Goal: Task Accomplishment & Management: Manage account settings

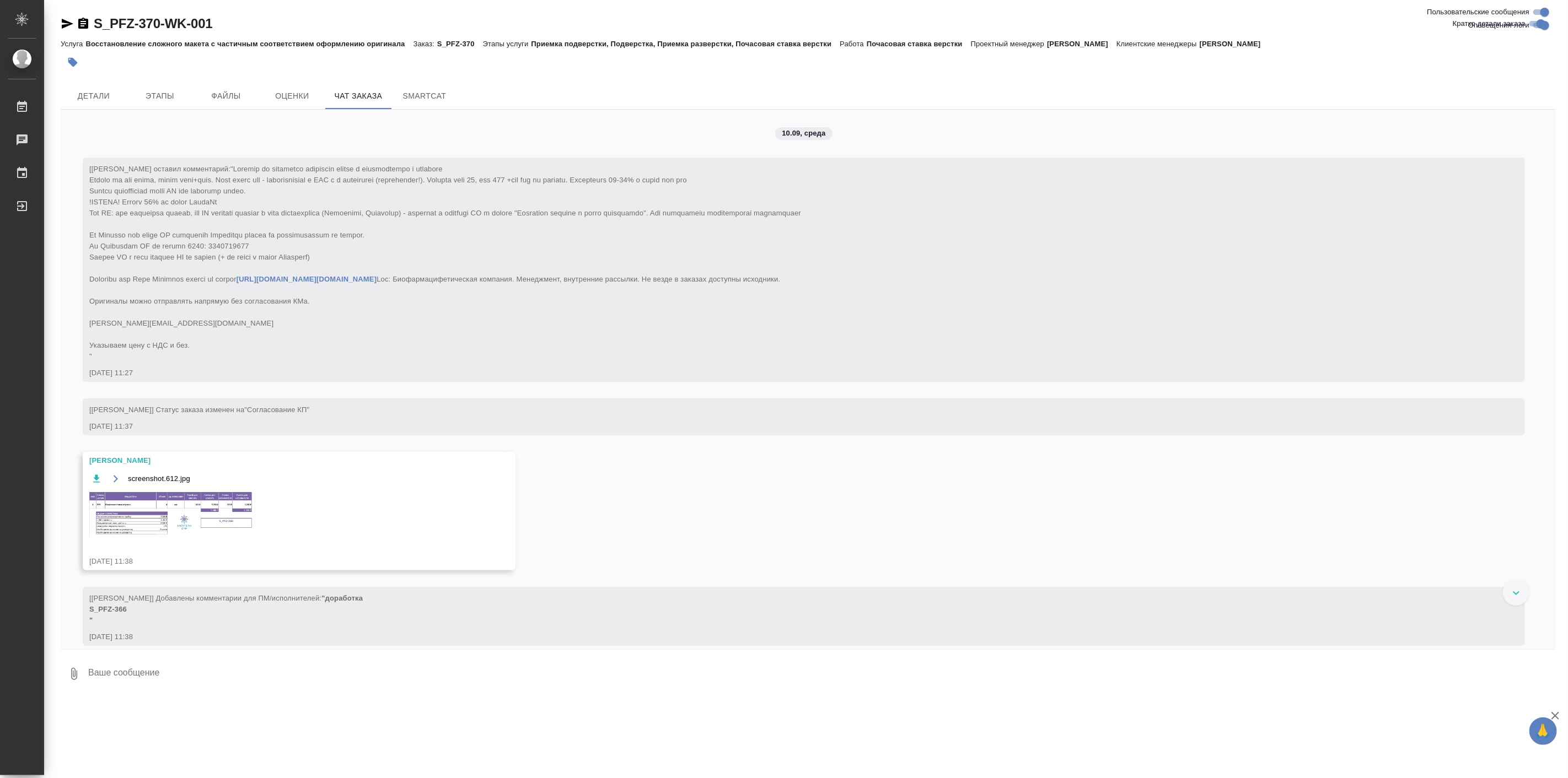
scroll to position [1277, 0]
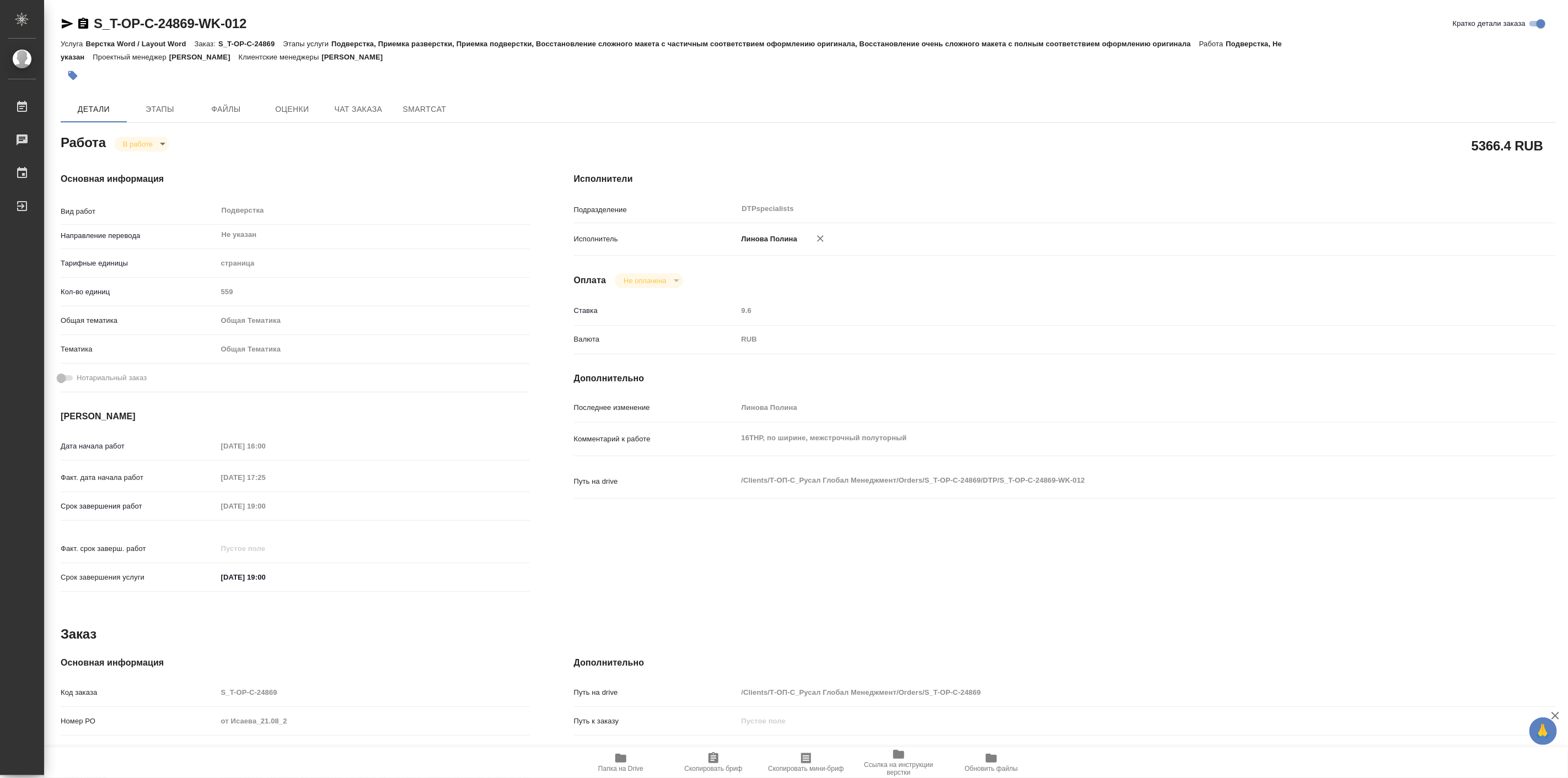
click at [620, 758] on icon "button" at bounding box center [621, 758] width 11 height 9
click at [630, 755] on span "Папка на Drive" at bounding box center [621, 762] width 79 height 21
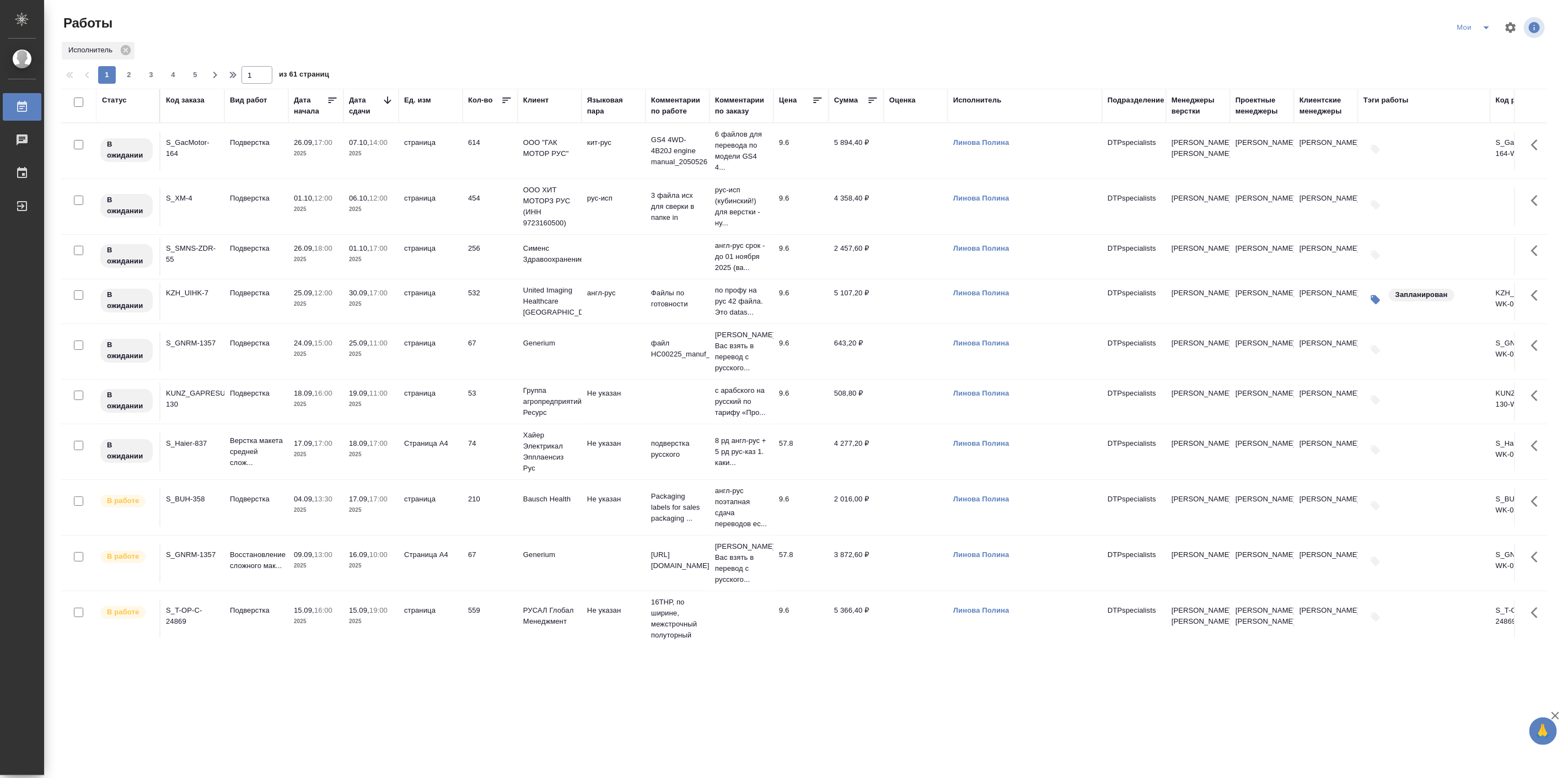
scroll to position [409, 0]
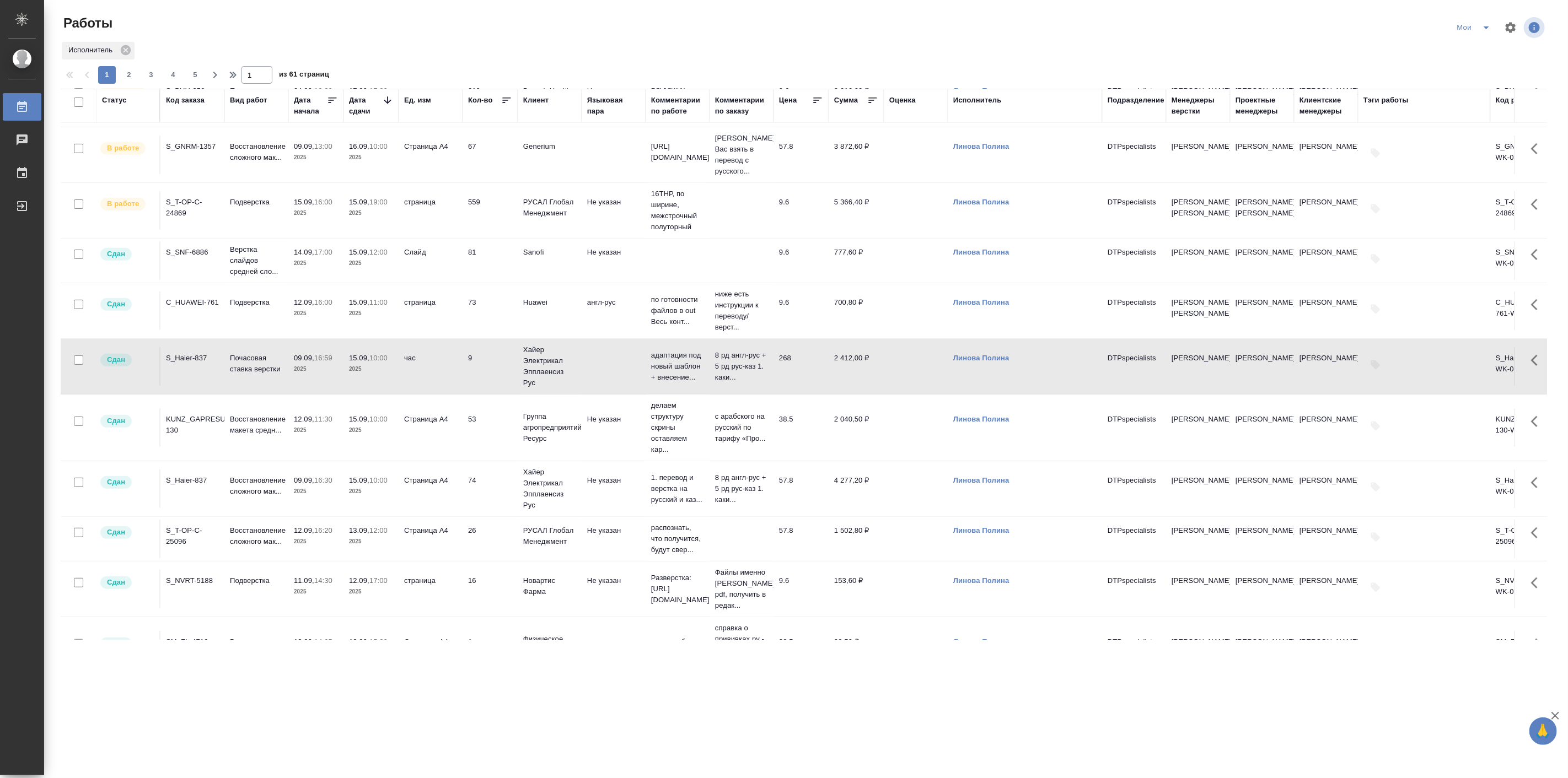
click at [273, 225] on td "Подверстка" at bounding box center [256, 210] width 64 height 38
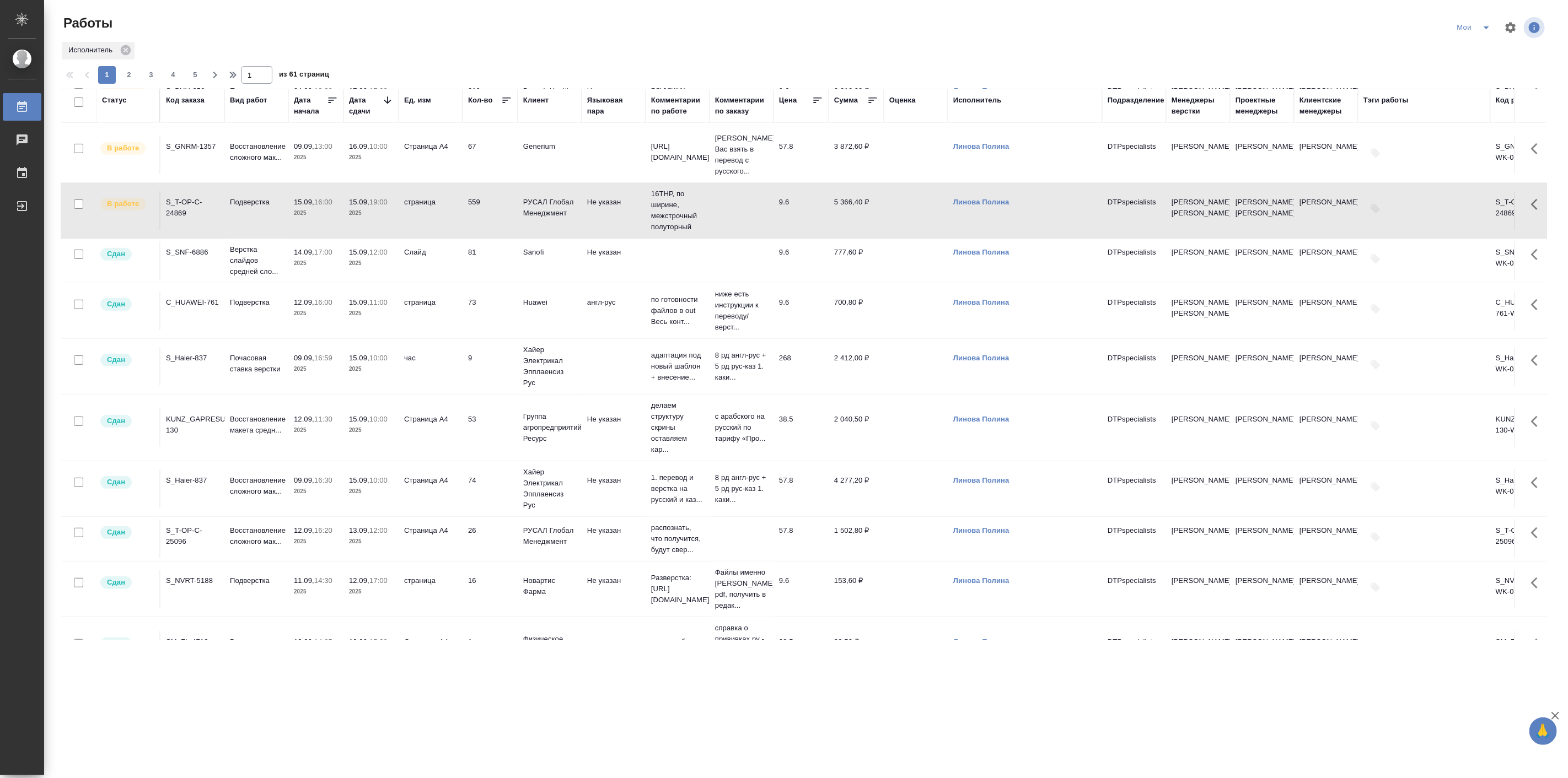
click at [273, 225] on td "Подверстка" at bounding box center [256, 210] width 64 height 38
click at [300, 701] on div ".cls-1 fill:#fff; AWATERA [PERSON_NAME] Работы 0 Чаты График Выйти Работы Мои И…" at bounding box center [784, 389] width 1568 height 778
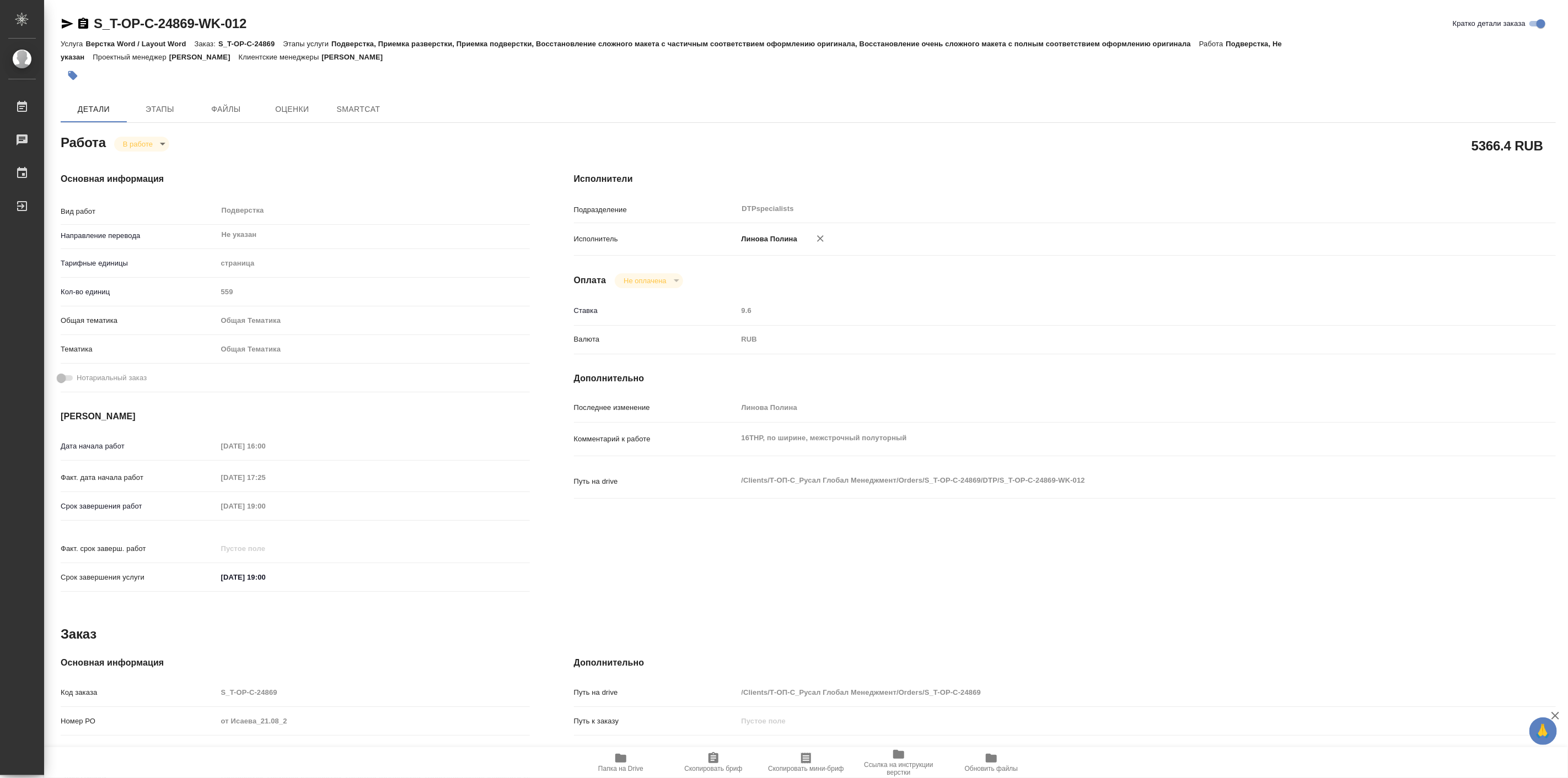
type textarea "x"
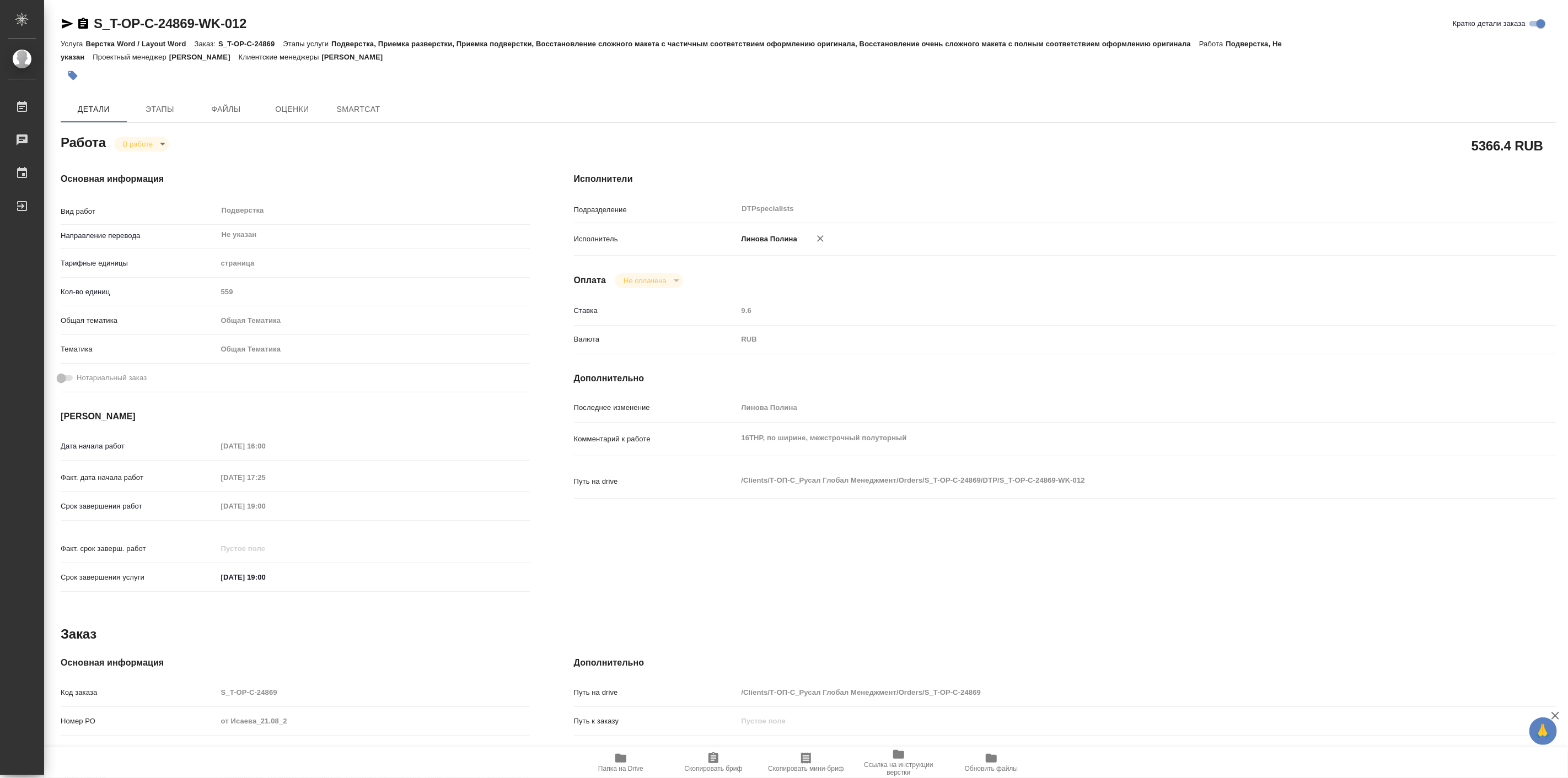
type textarea "x"
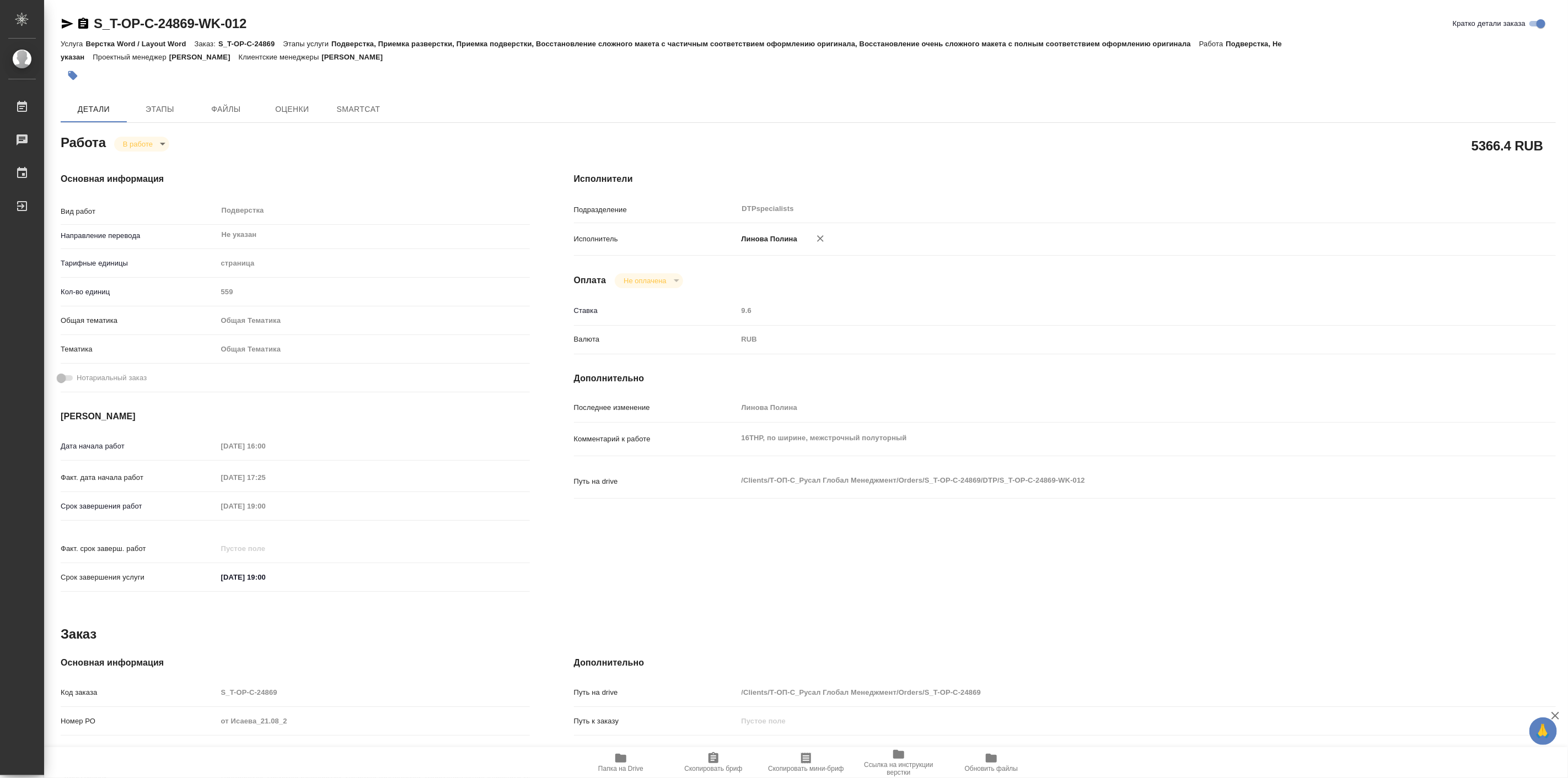
type textarea "x"
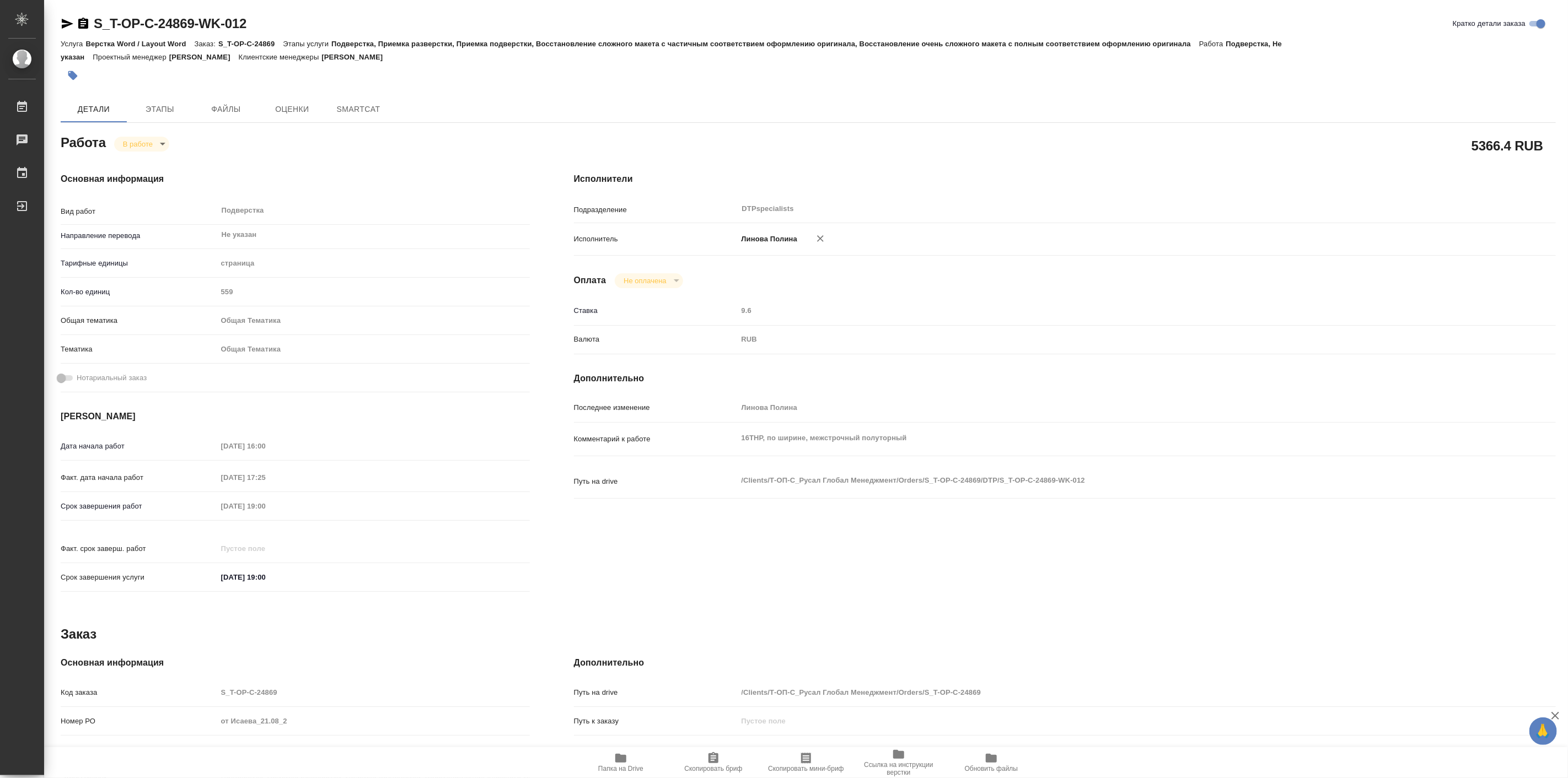
type textarea "x"
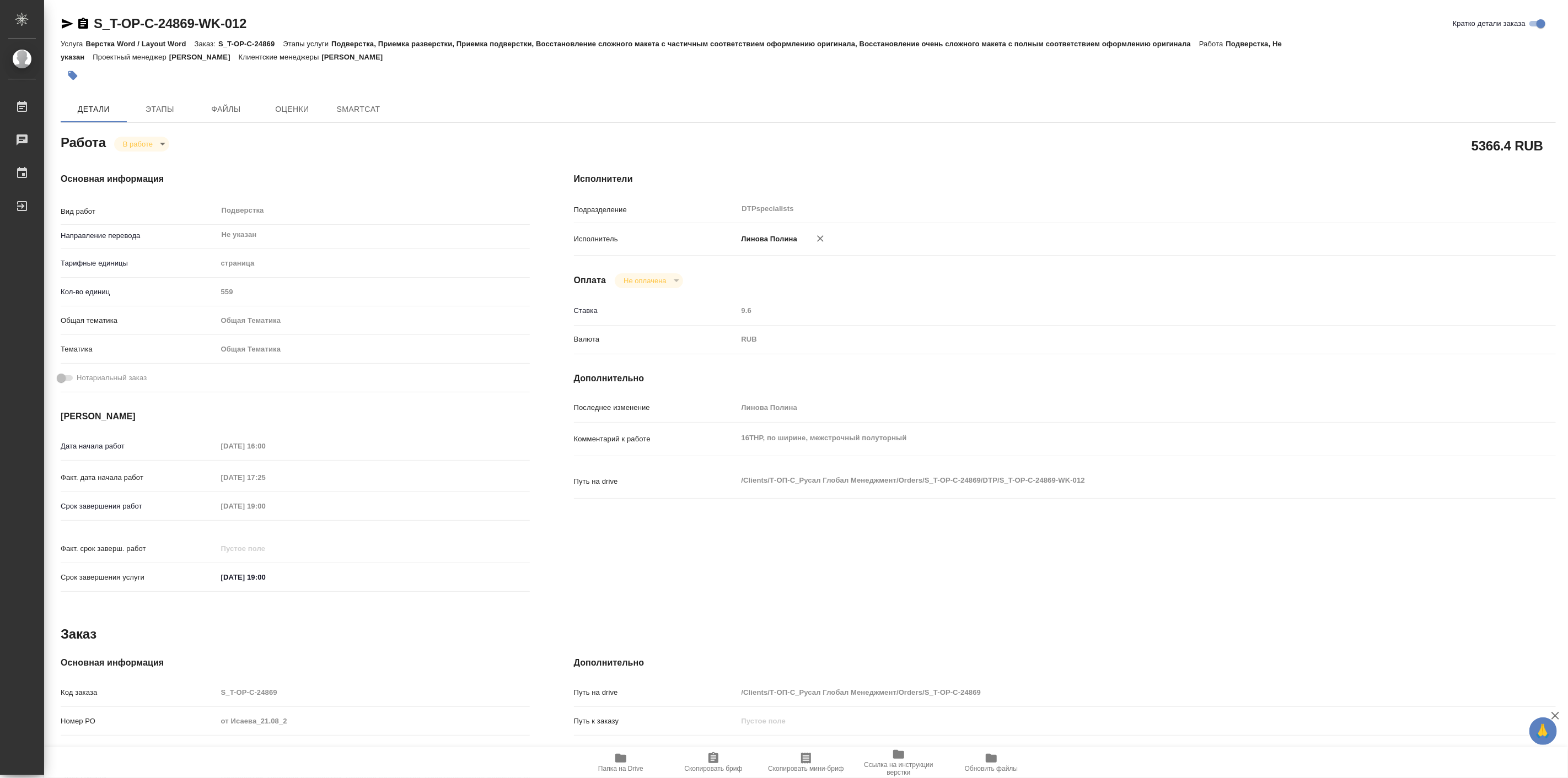
type textarea "x"
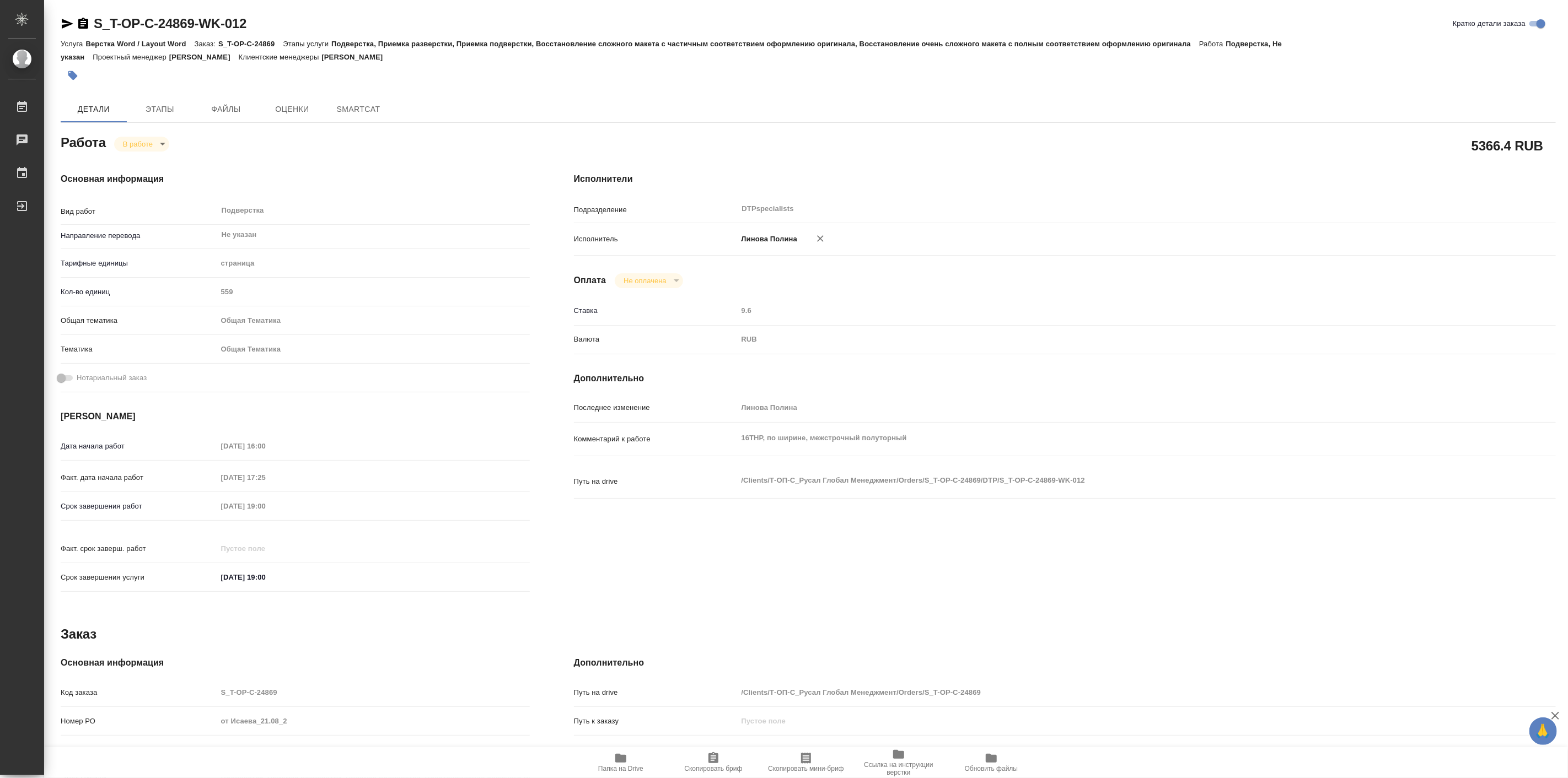
type textarea "x"
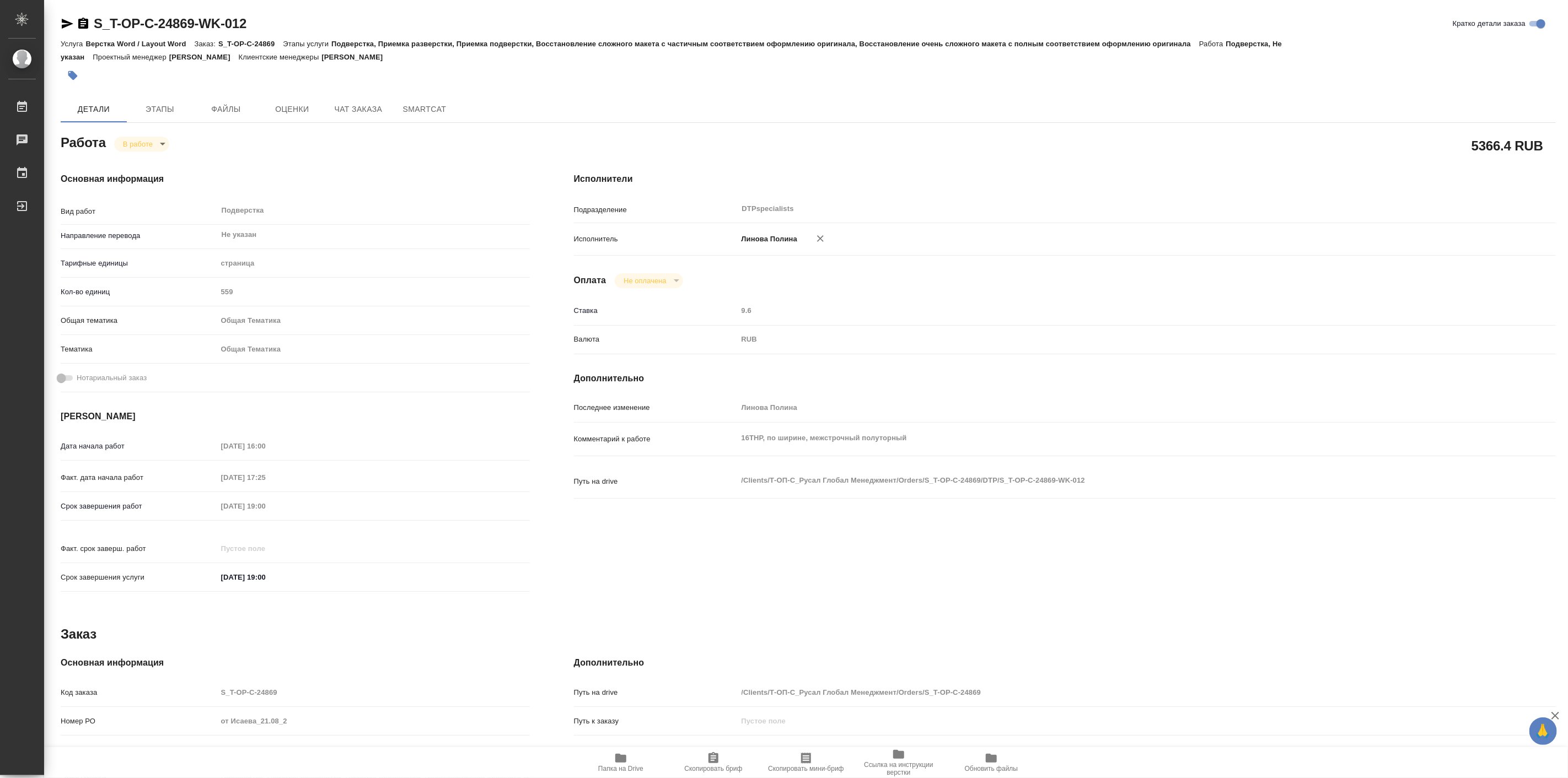
type textarea "x"
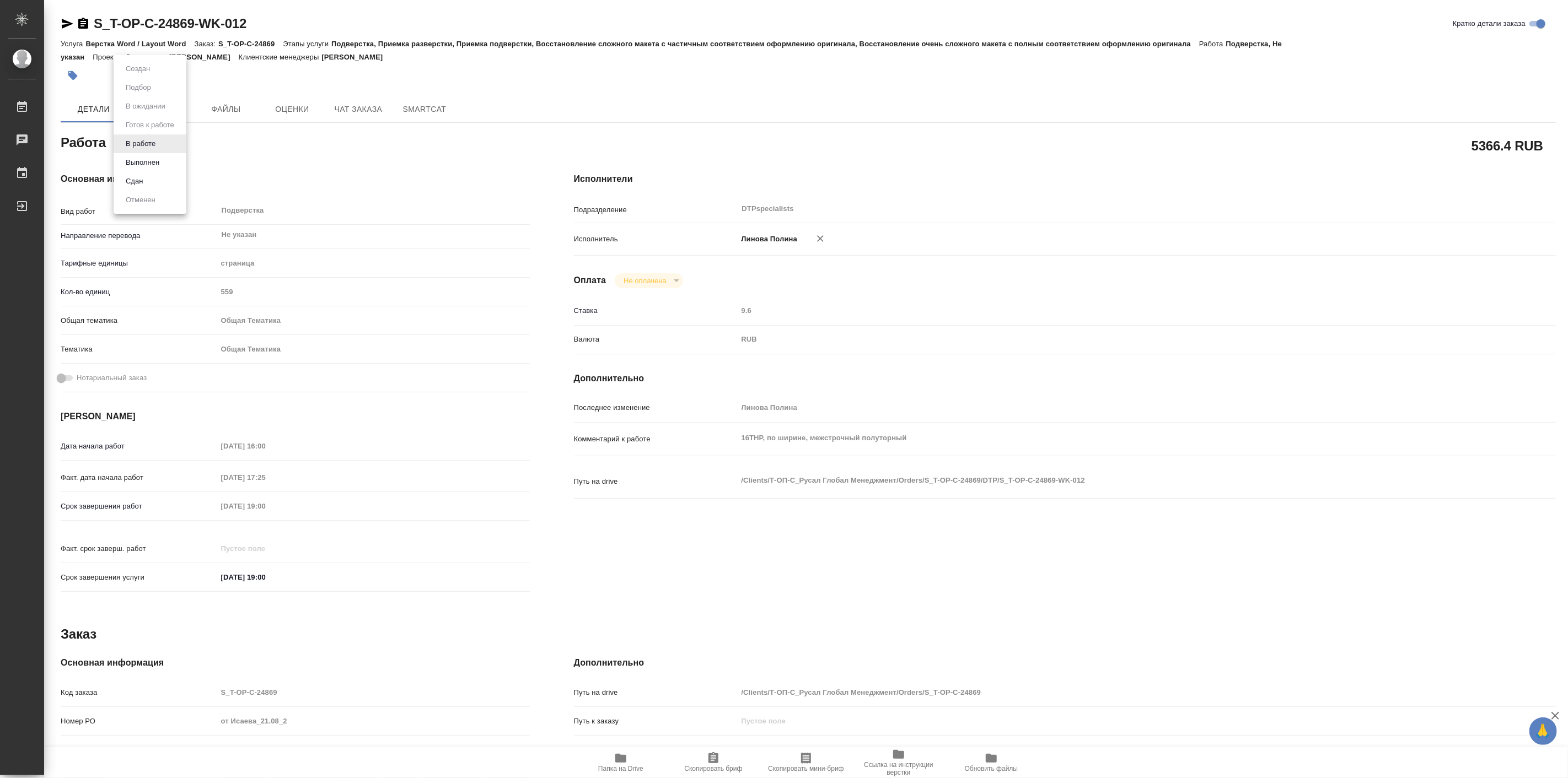
click at [154, 149] on body "🙏 .cls-1 fill:#fff; AWATERA Linova Polina Работы Чаты График Выйти S_T-OP-C-248…" at bounding box center [784, 389] width 1568 height 778
type textarea "x"
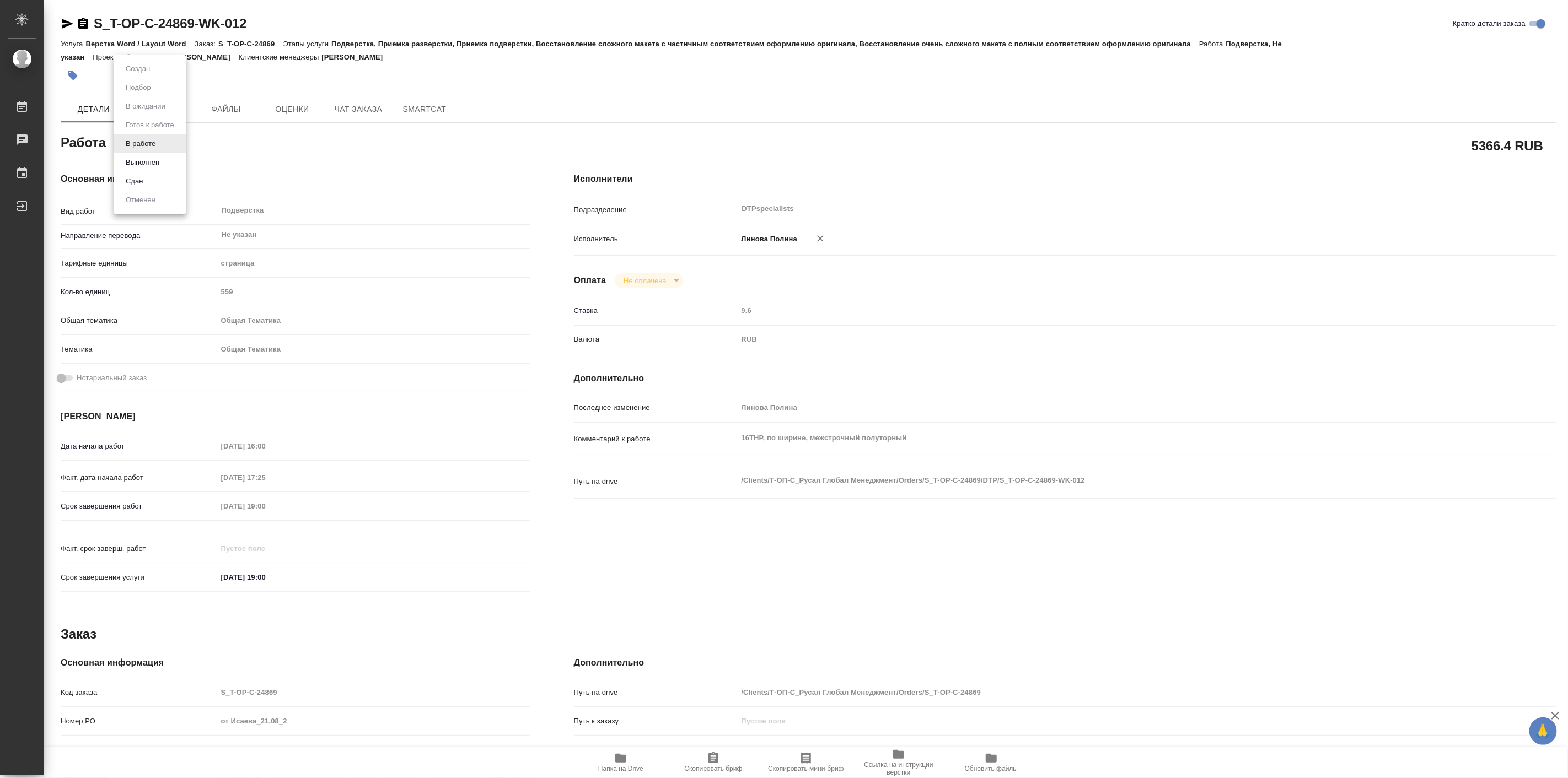
type textarea "x"
click at [158, 162] on button "Выполнен" at bounding box center [142, 162] width 40 height 12
type textarea "x"
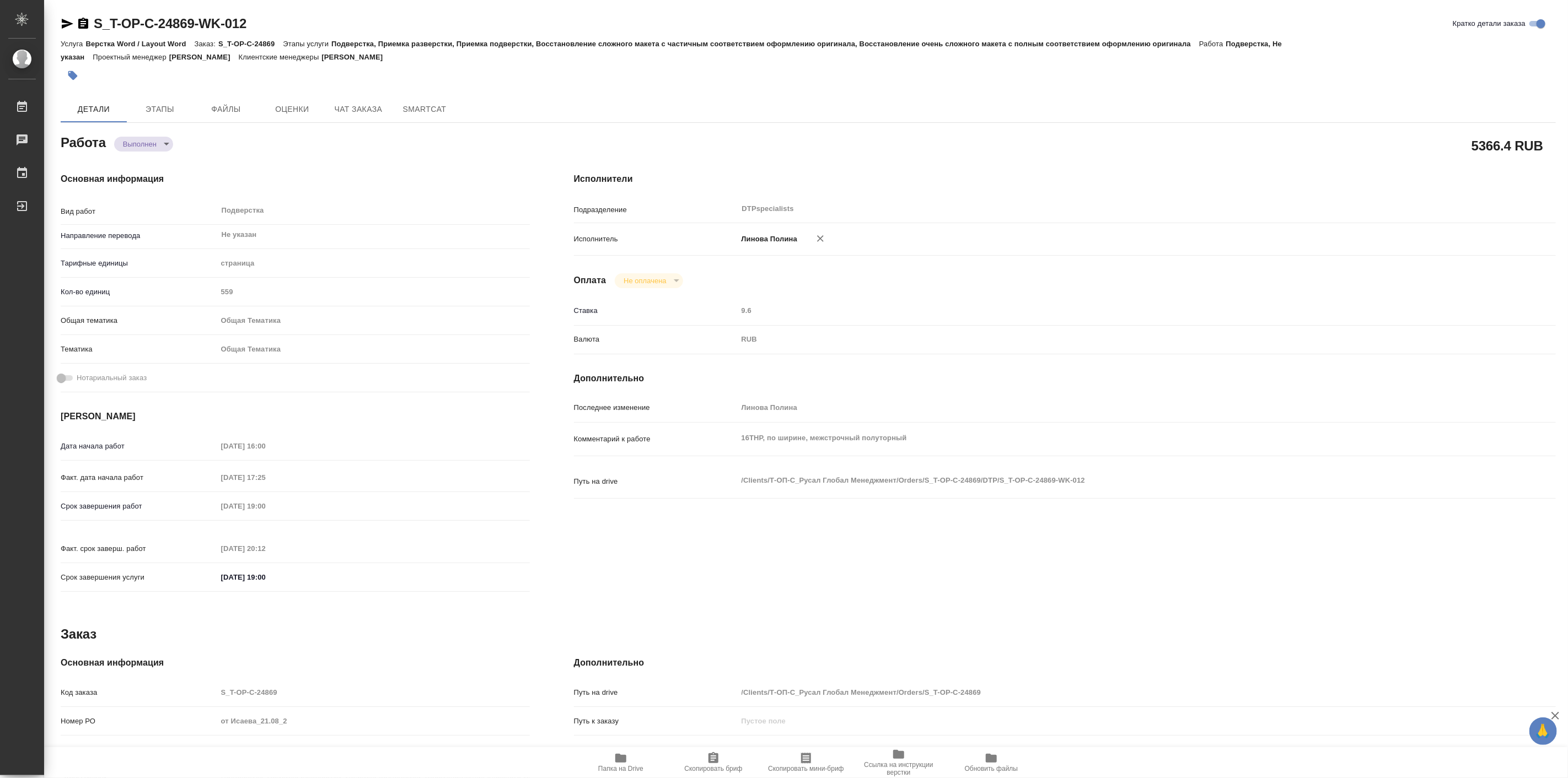
type textarea "x"
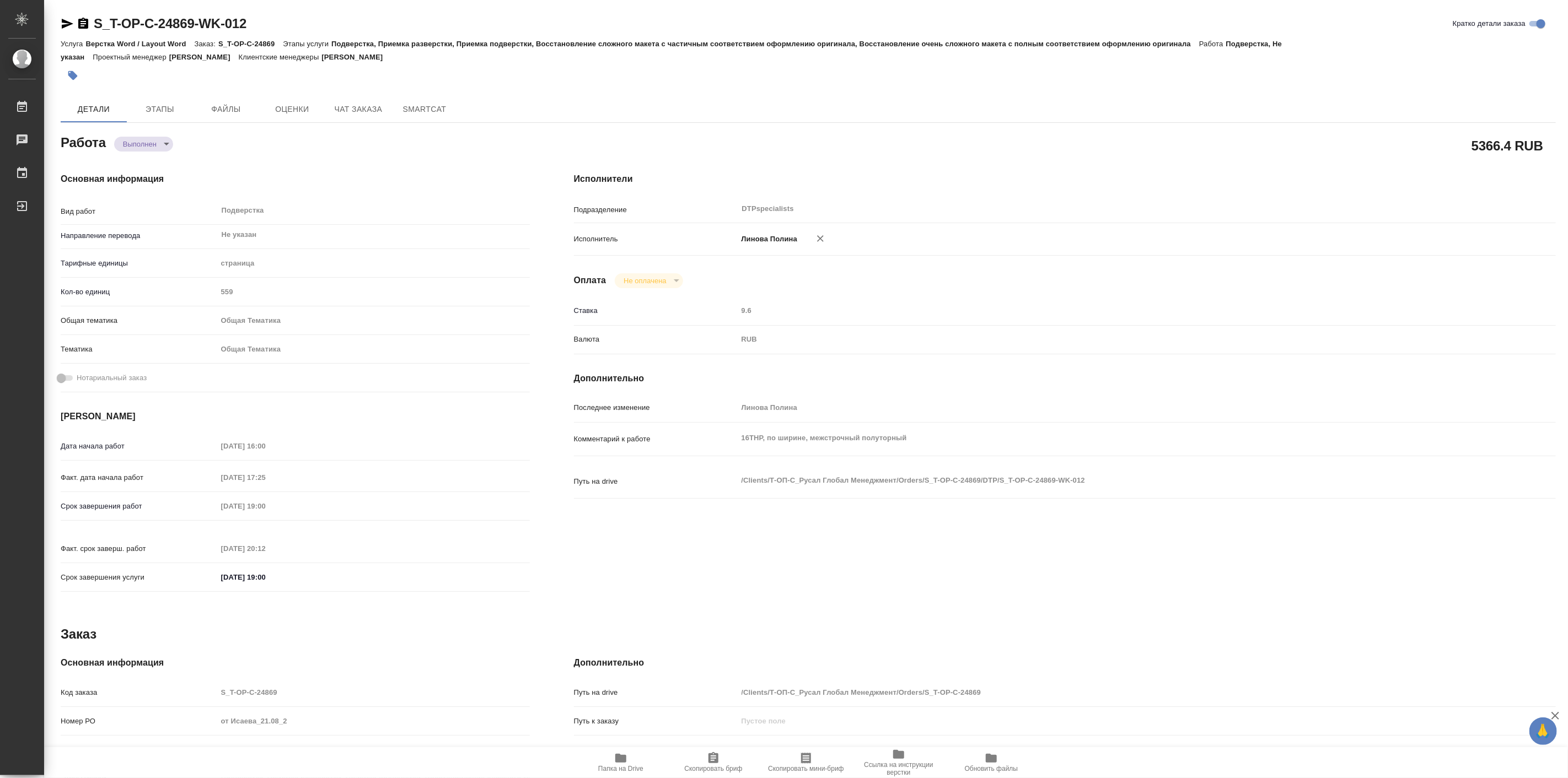
type textarea "x"
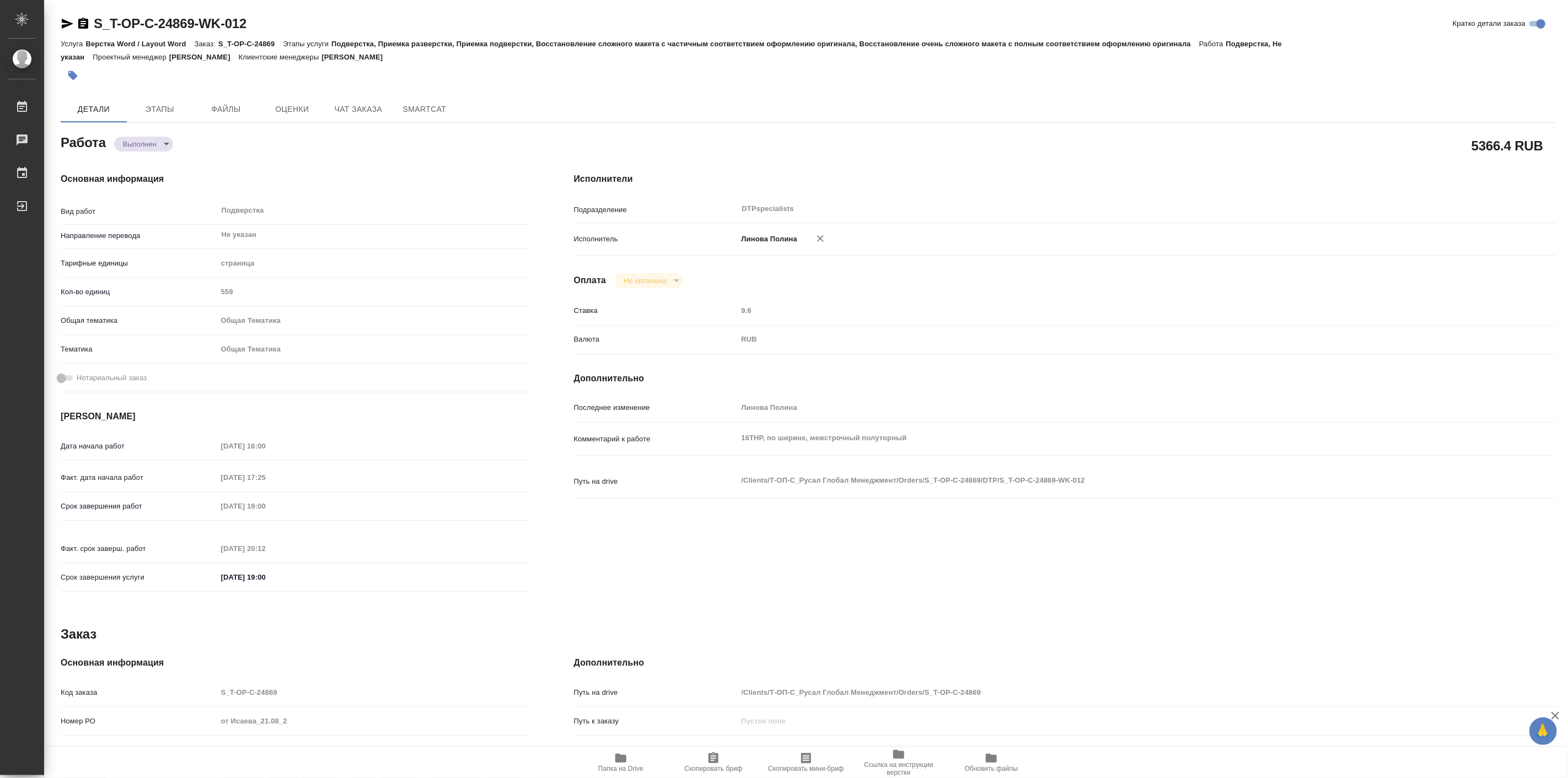
type textarea "x"
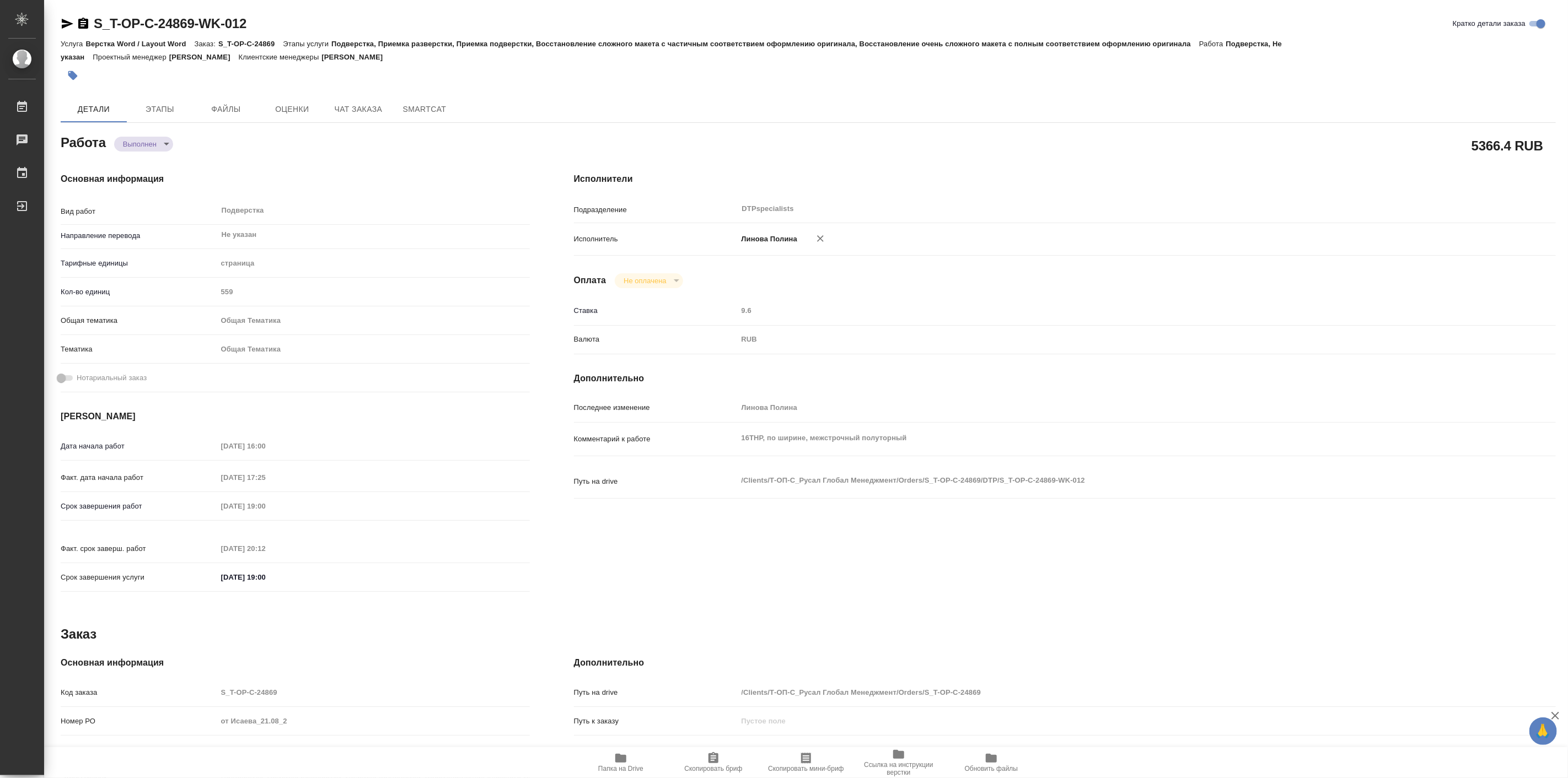
type textarea "x"
